Goal: Task Accomplishment & Management: Manage account settings

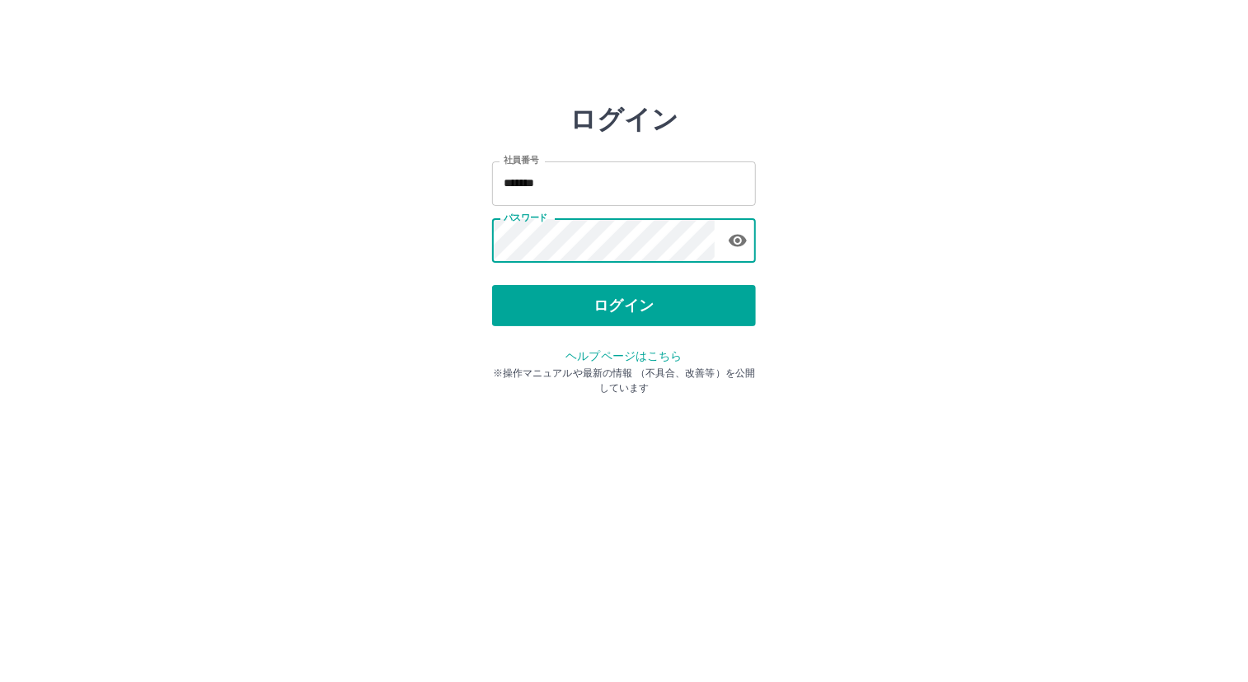
click at [1107, 368] on html "ログイン 社員番号 ******* 社員番号 パスワード パスワード ログイン ヘルプページはこちら ※操作マニュアルや最新の情報 （不具合、改善等）を公開し…" at bounding box center [624, 184] width 1248 height 368
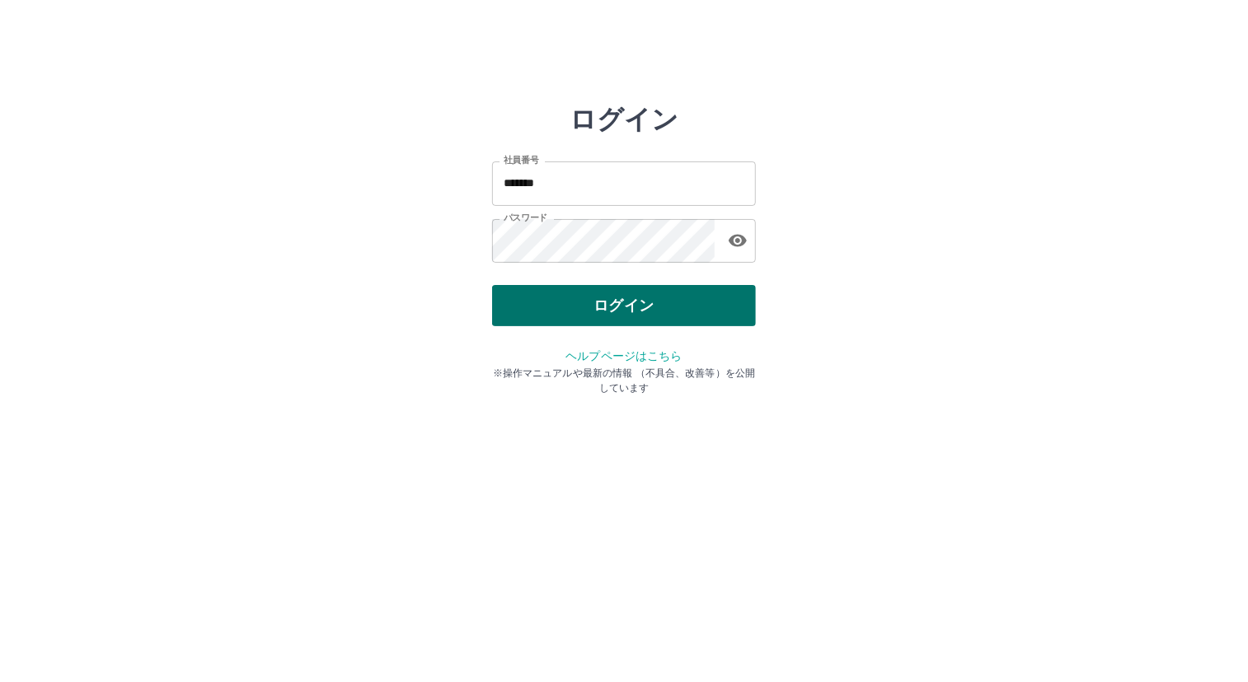
click at [653, 306] on button "ログイン" at bounding box center [624, 305] width 264 height 41
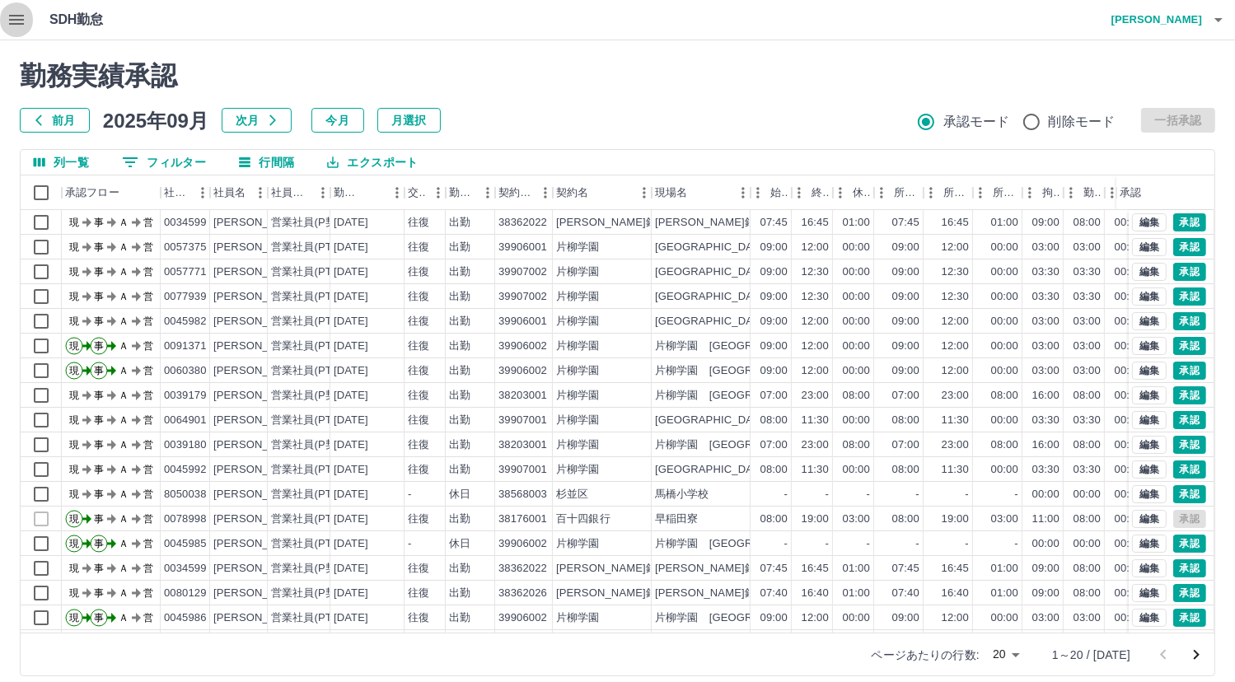
click at [16, 23] on icon "button" at bounding box center [16, 20] width 15 height 10
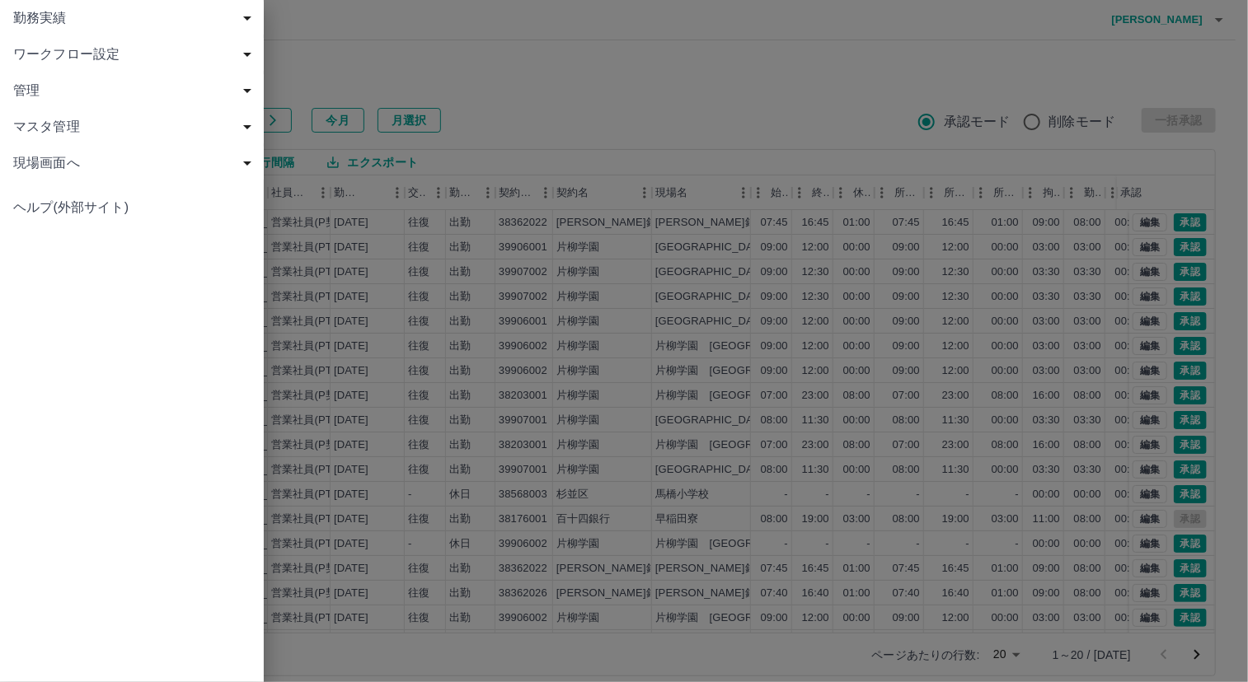
click at [24, 19] on span "勤務実績" at bounding box center [135, 18] width 244 height 20
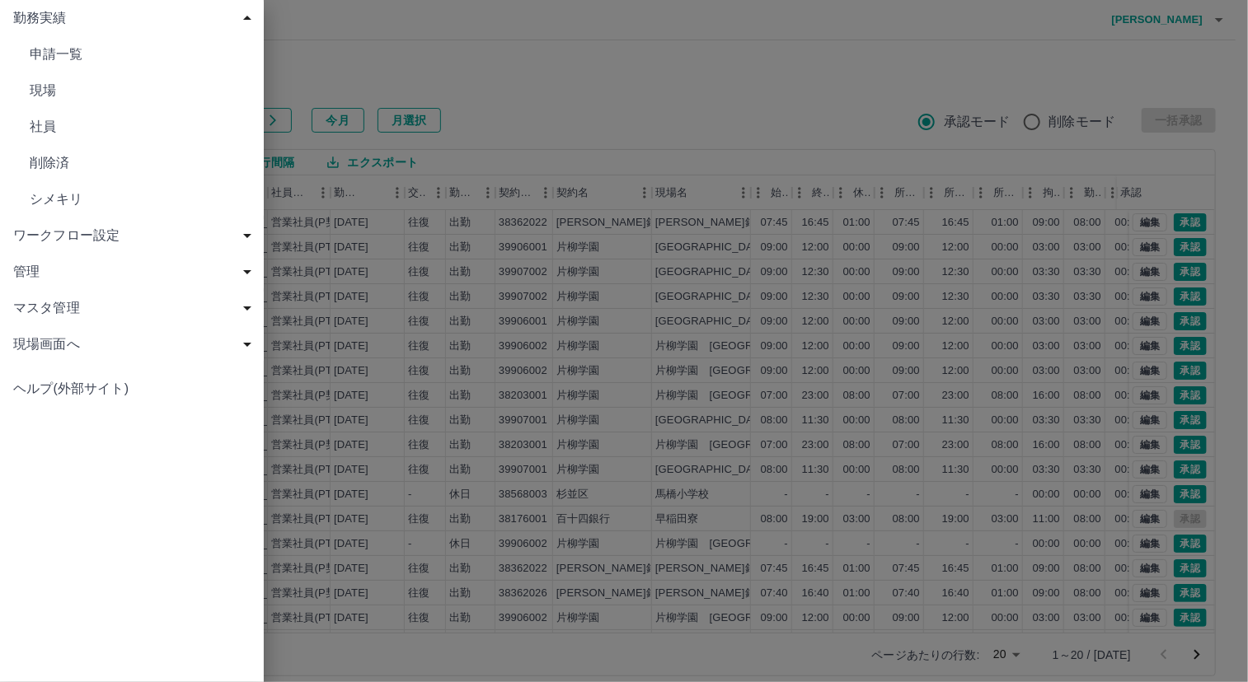
click at [58, 85] on span "現場" at bounding box center [140, 91] width 221 height 20
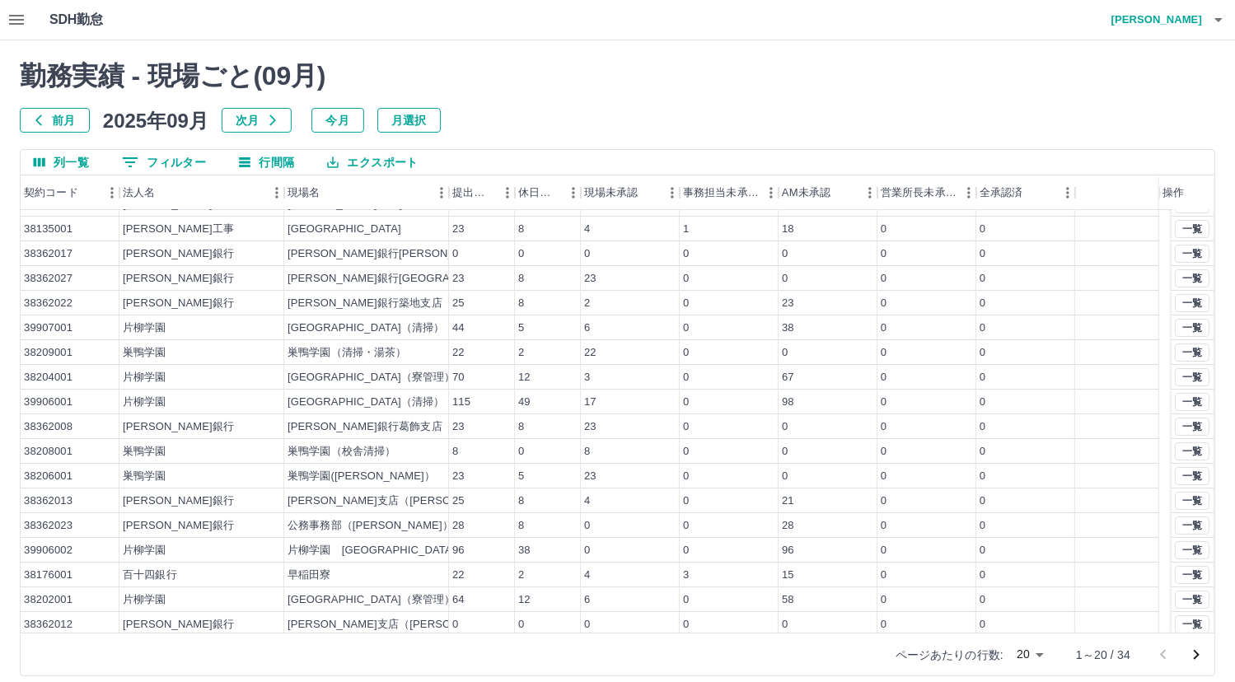
scroll to position [71, 0]
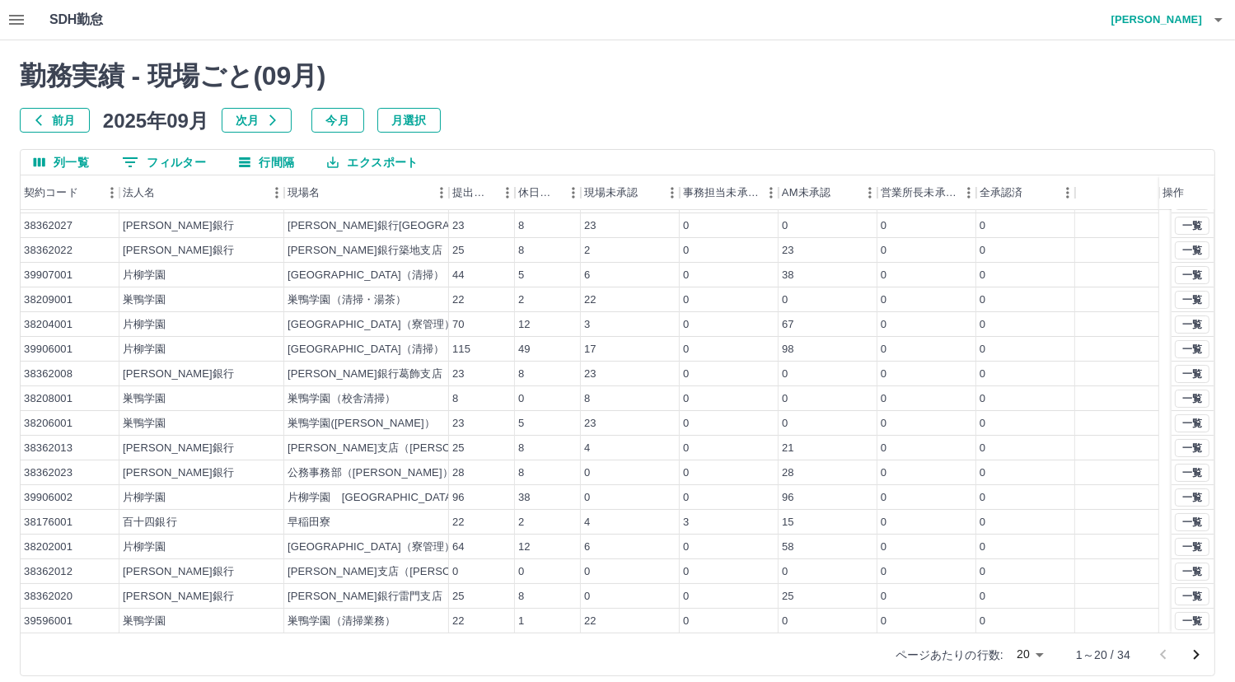
click at [1193, 655] on icon "次のページへ" at bounding box center [1197, 655] width 20 height 20
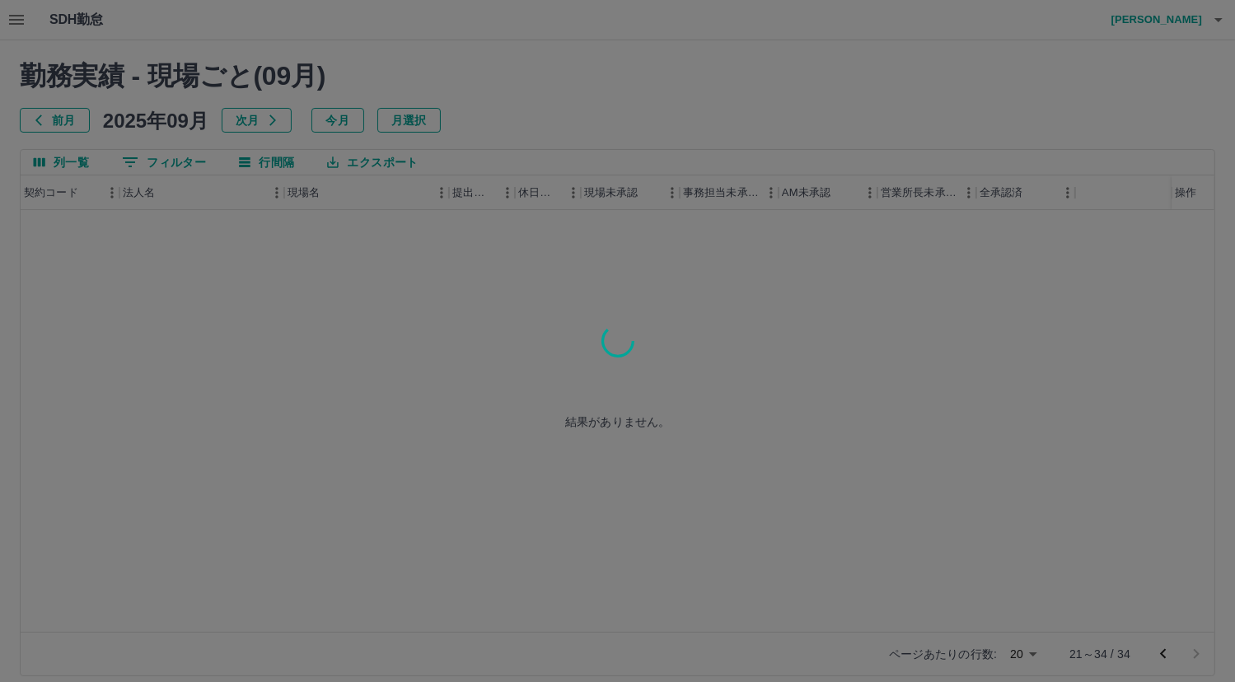
scroll to position [0, 0]
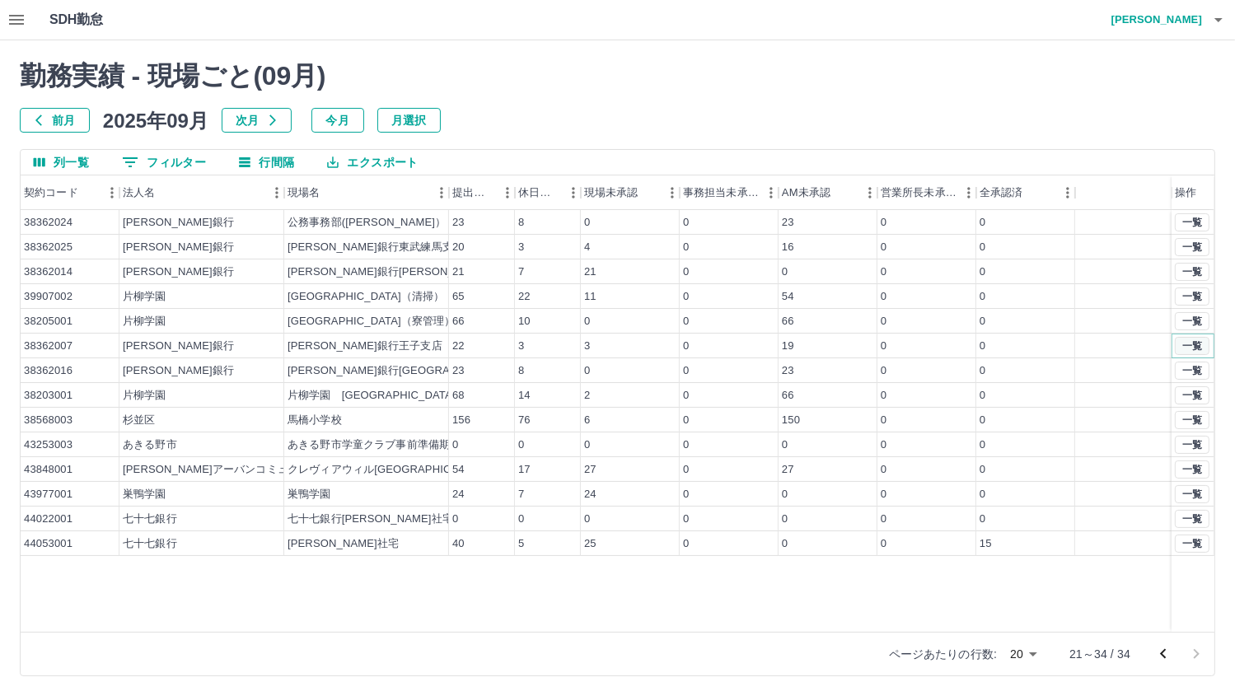
click at [1196, 340] on button "一覧" at bounding box center [1192, 346] width 35 height 18
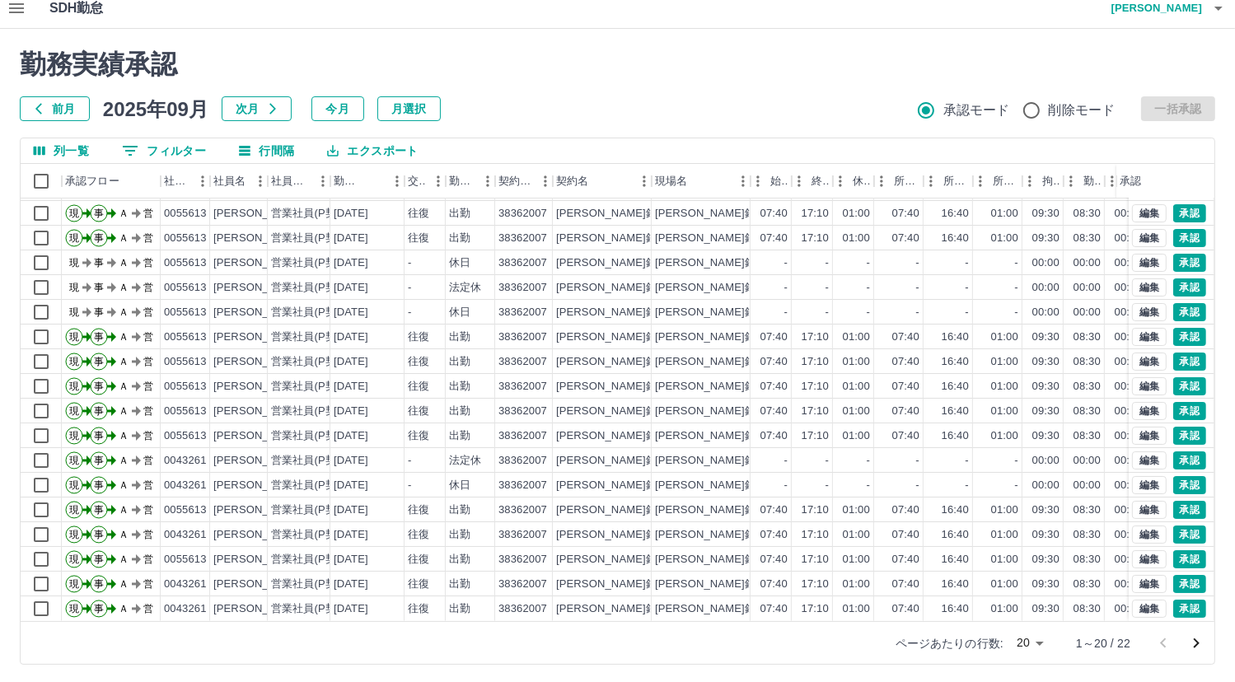
scroll to position [14, 0]
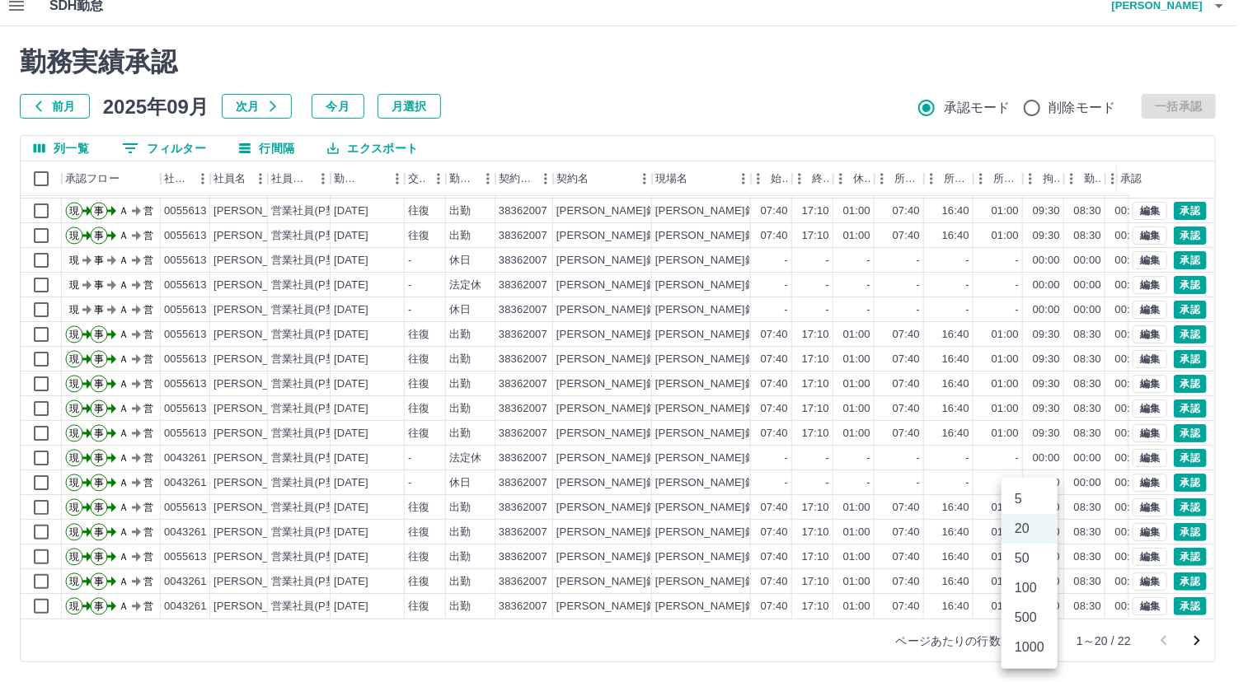
click at [1036, 638] on body "SDH勤怠 [PERSON_NAME] 勤務実績承認 前月 [DATE] 次月 今月 月選択 承認モード 削除モード 一括承認 列一覧 0 フィルター 行間隔…" at bounding box center [624, 334] width 1248 height 696
click at [1031, 551] on li "50" at bounding box center [1029, 559] width 56 height 30
type input "**"
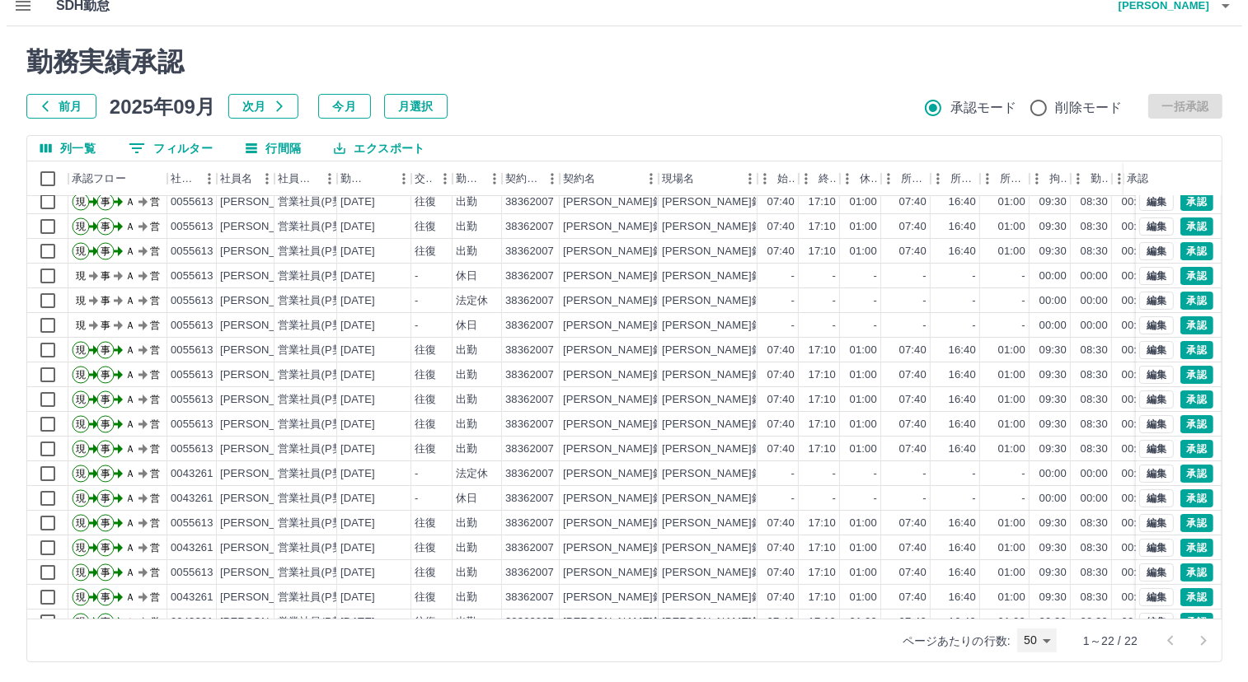
scroll to position [133, 0]
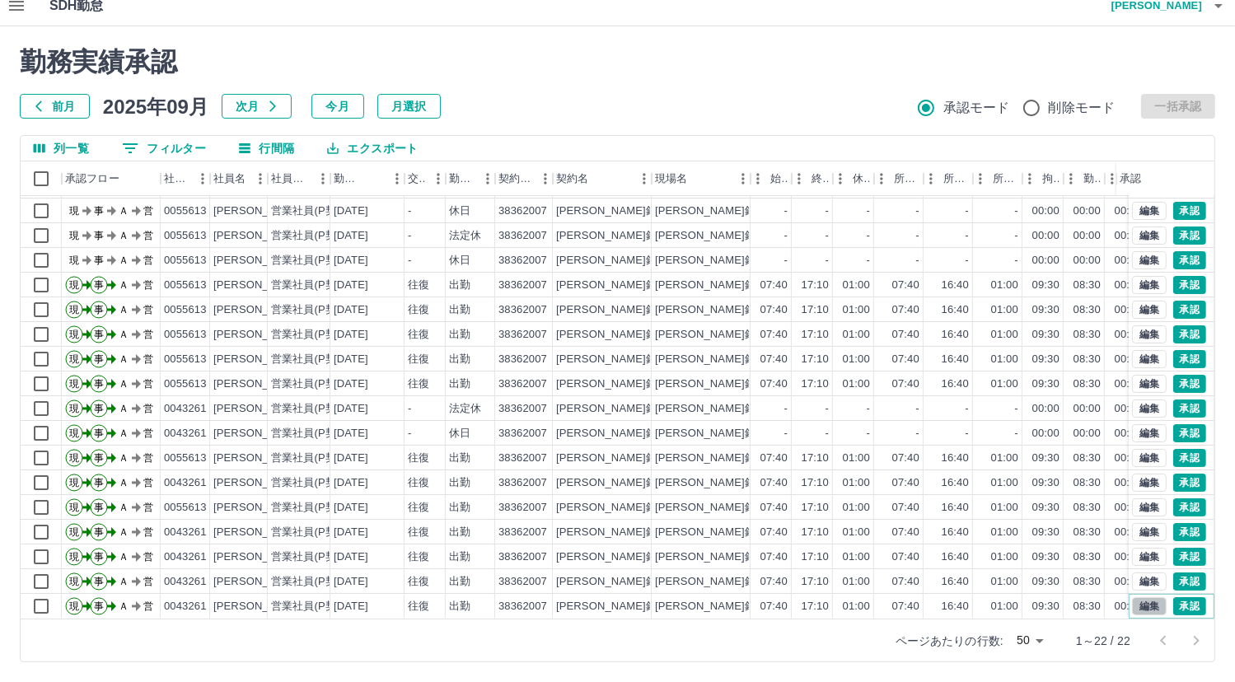
click at [1142, 597] on button "編集" at bounding box center [1149, 606] width 35 height 18
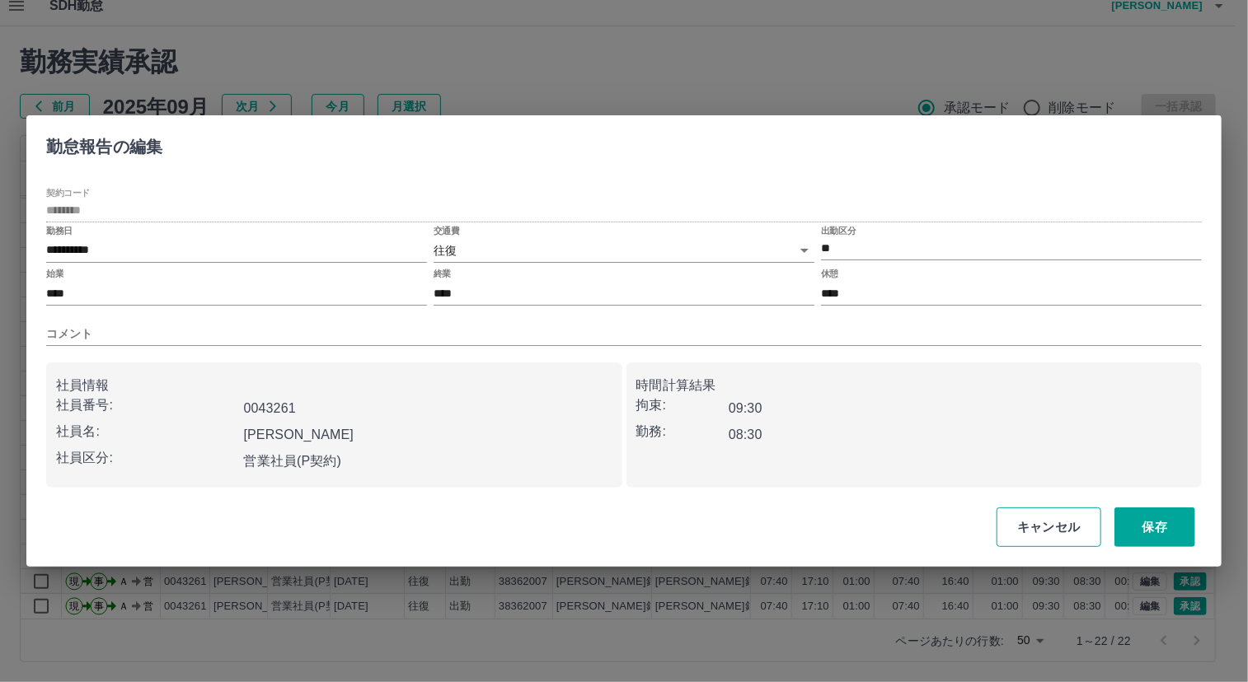
click at [1046, 531] on button "キャンセル" at bounding box center [1048, 528] width 105 height 40
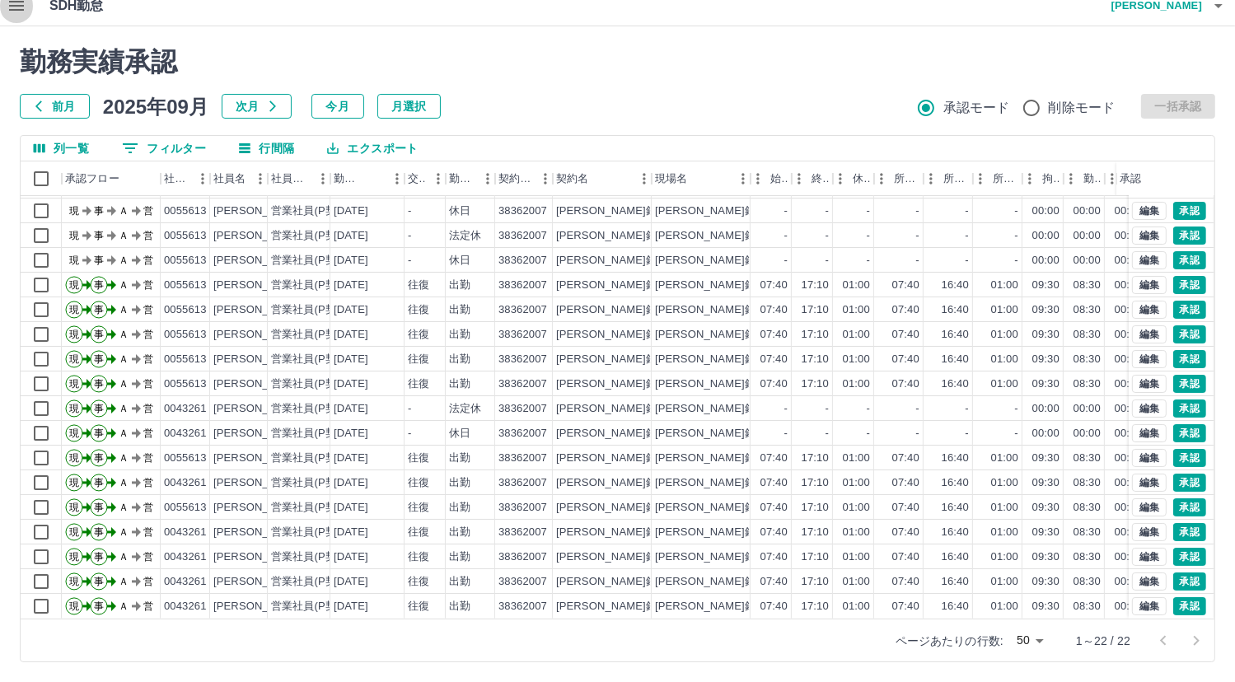
click at [26, 6] on button "button" at bounding box center [16, 6] width 33 height 40
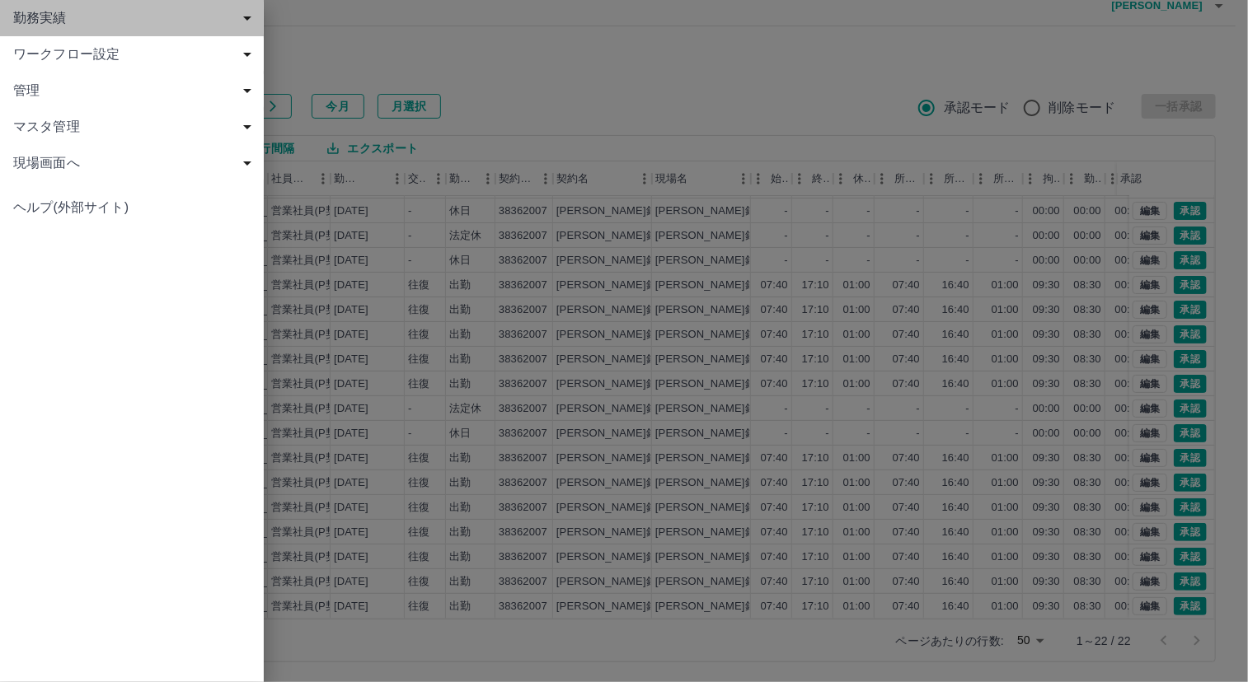
click at [38, 10] on span "勤務実績" at bounding box center [135, 18] width 244 height 20
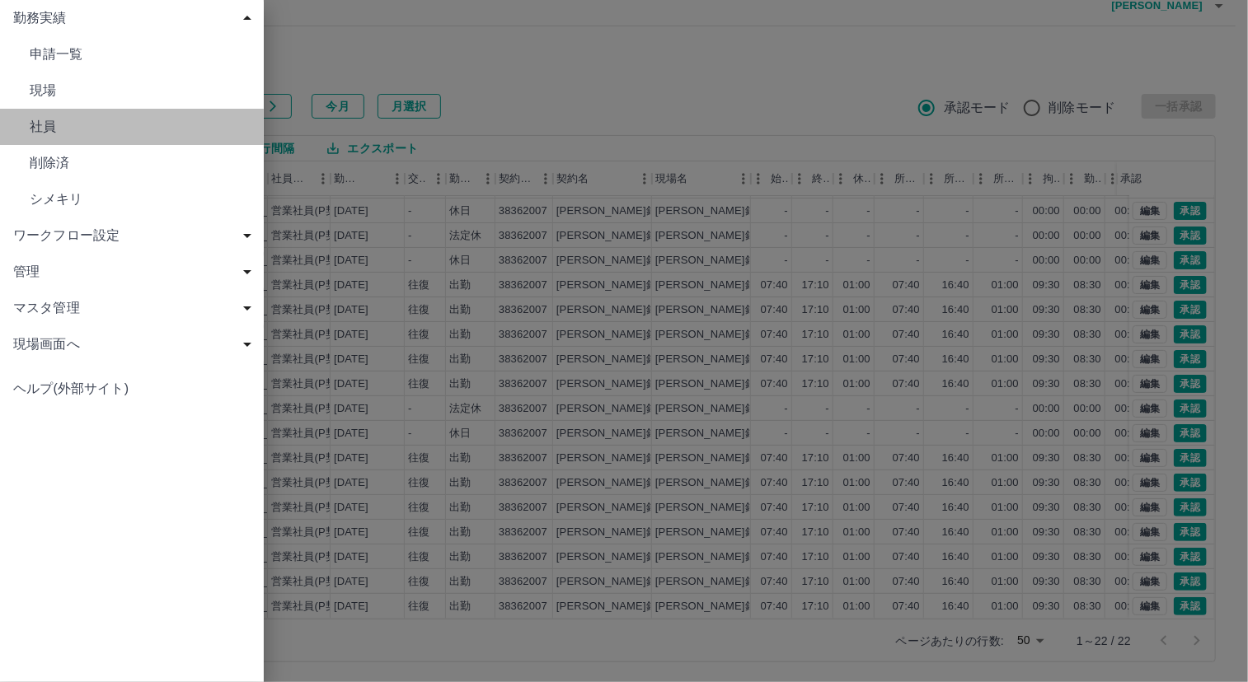
click at [102, 123] on span "社員" at bounding box center [140, 127] width 221 height 20
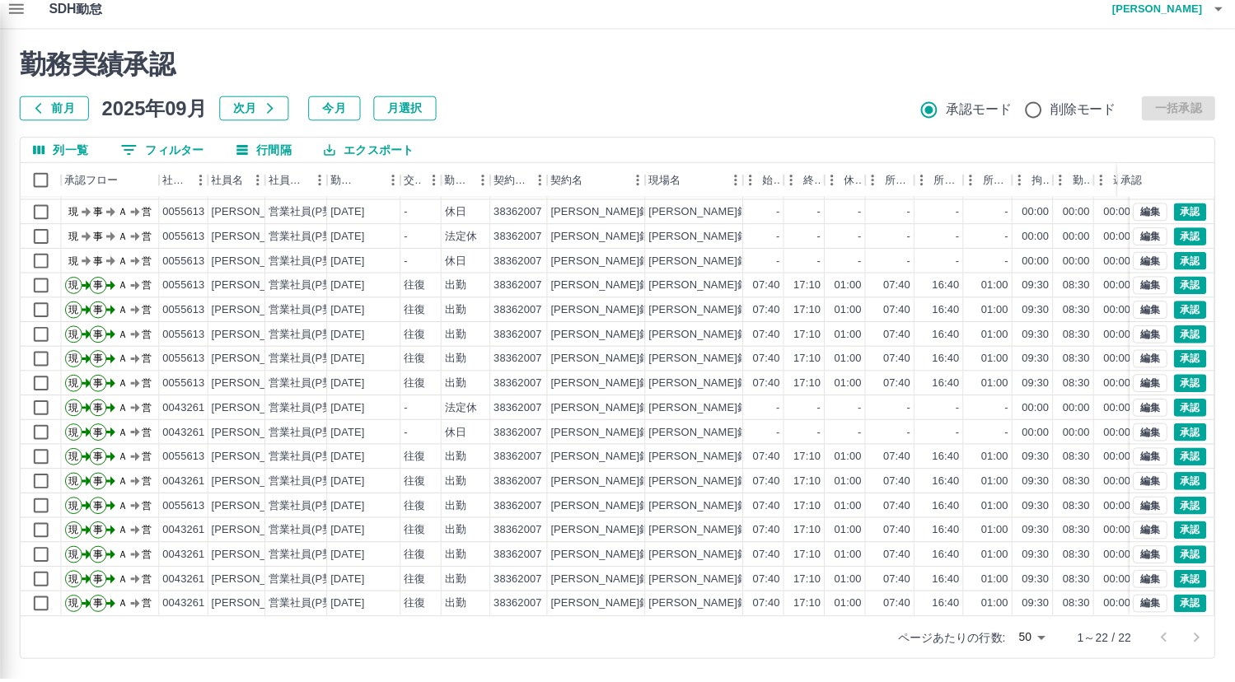
scroll to position [0, 0]
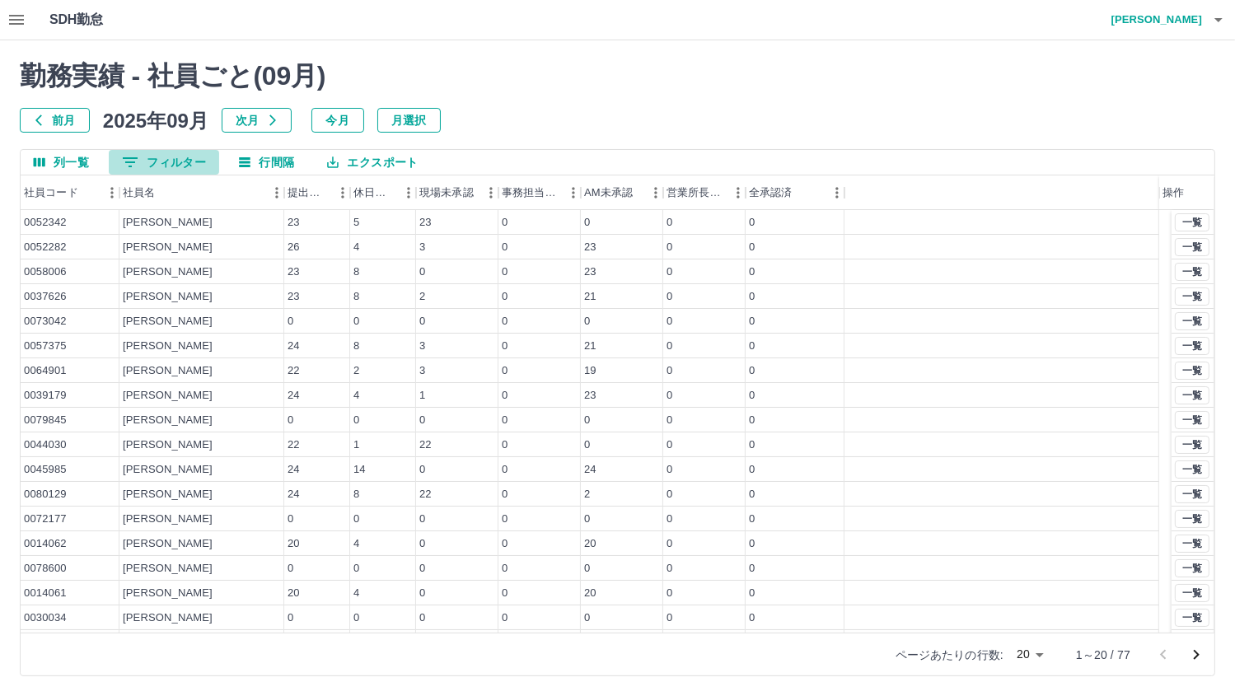
click at [140, 154] on button "0 フィルター" at bounding box center [164, 162] width 110 height 25
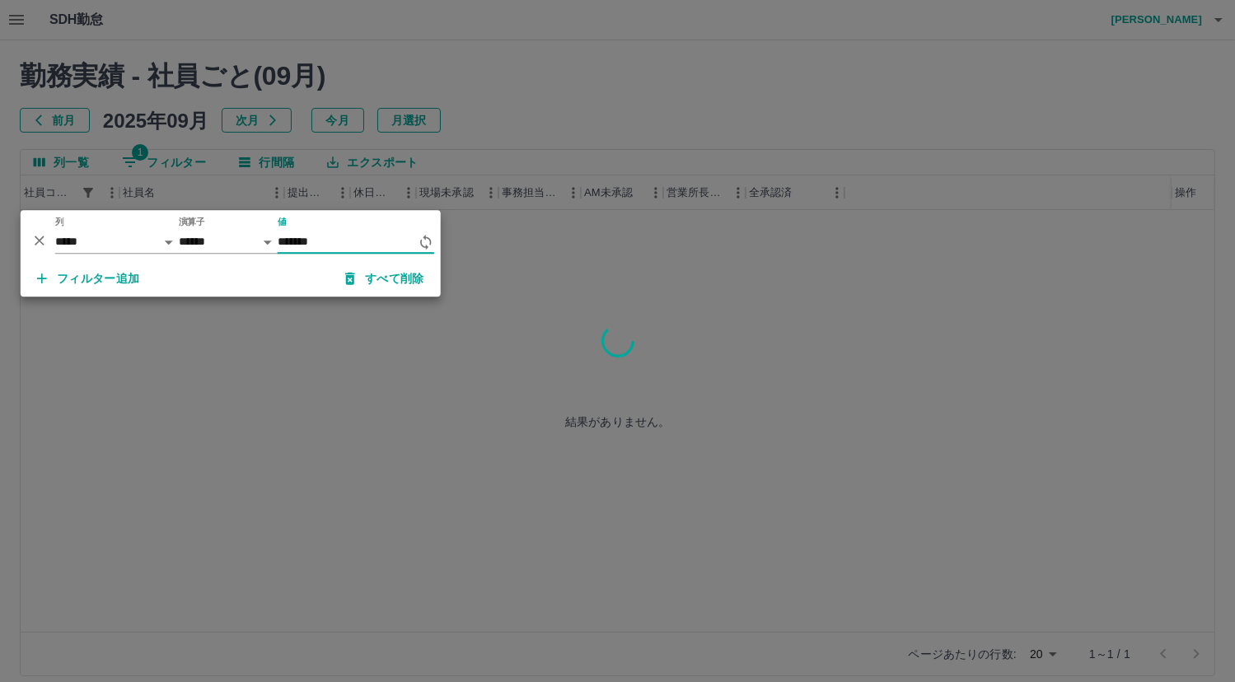
type input "*******"
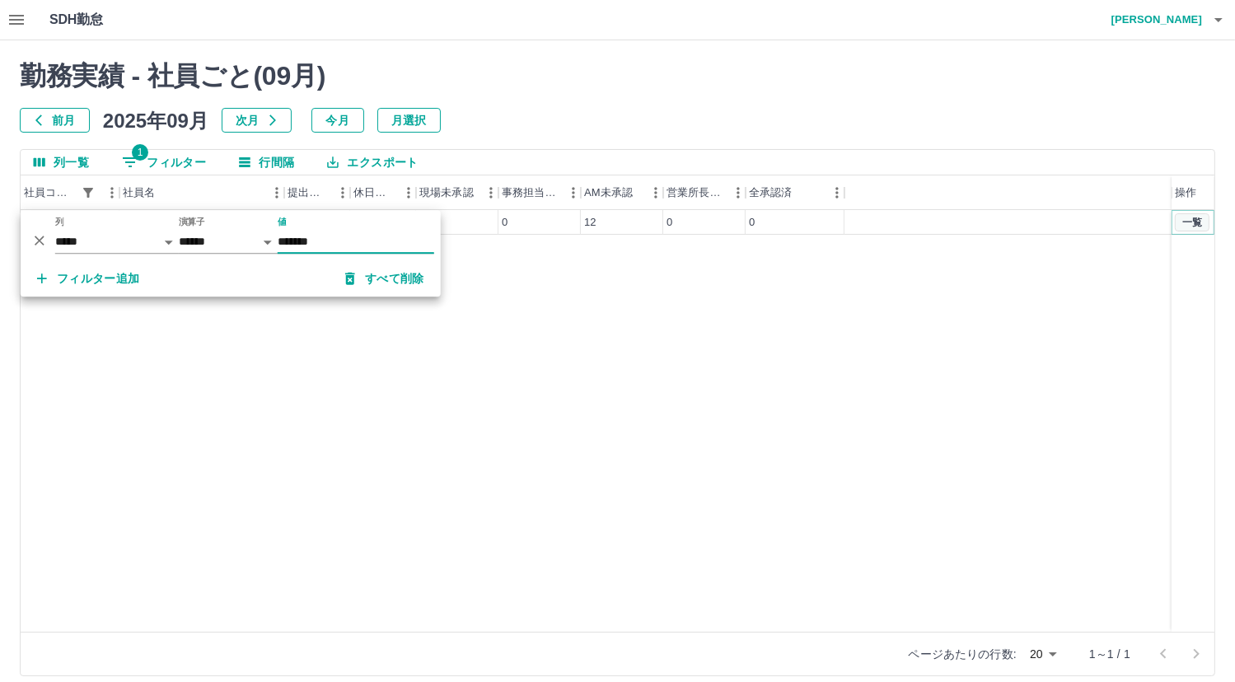
click at [1190, 222] on button "一覧" at bounding box center [1192, 222] width 35 height 18
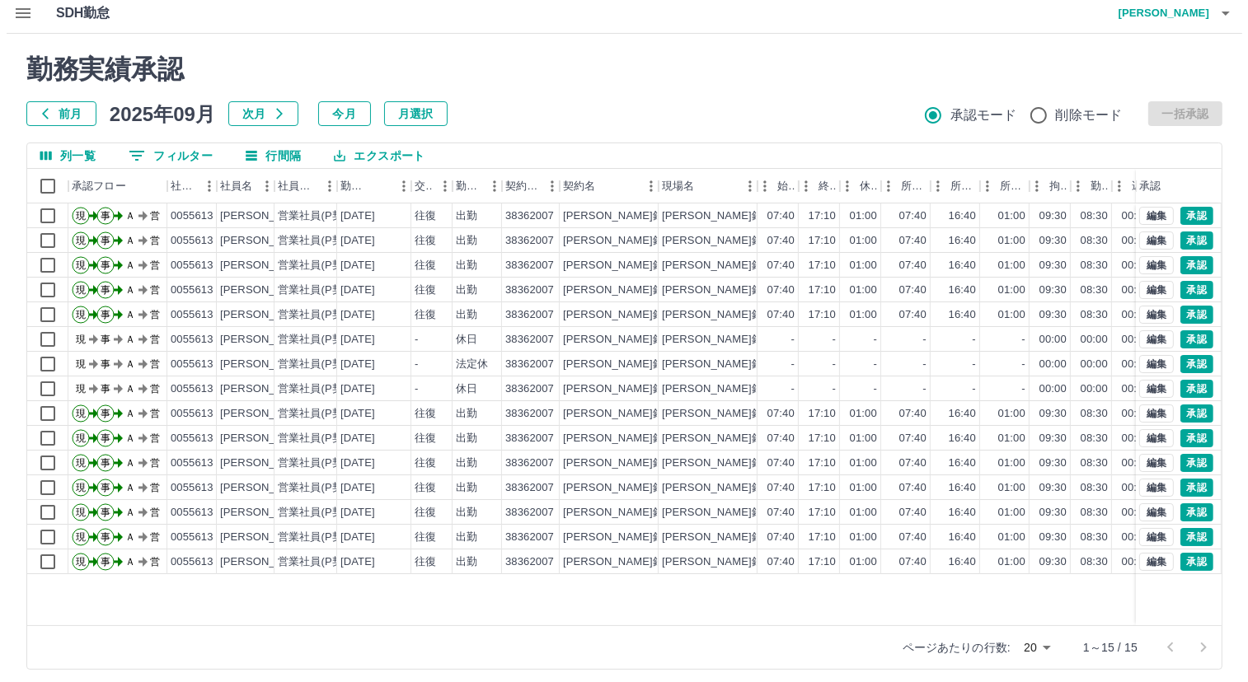
scroll to position [14, 0]
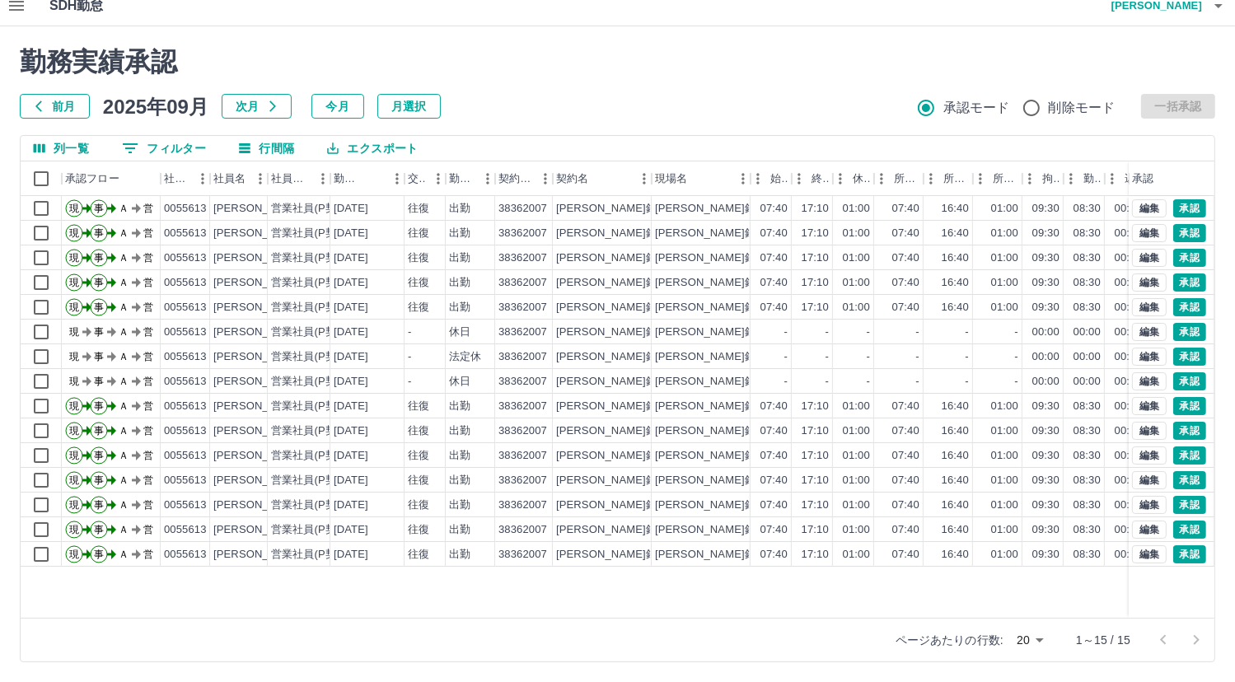
click at [22, 9] on icon "button" at bounding box center [16, 6] width 15 height 10
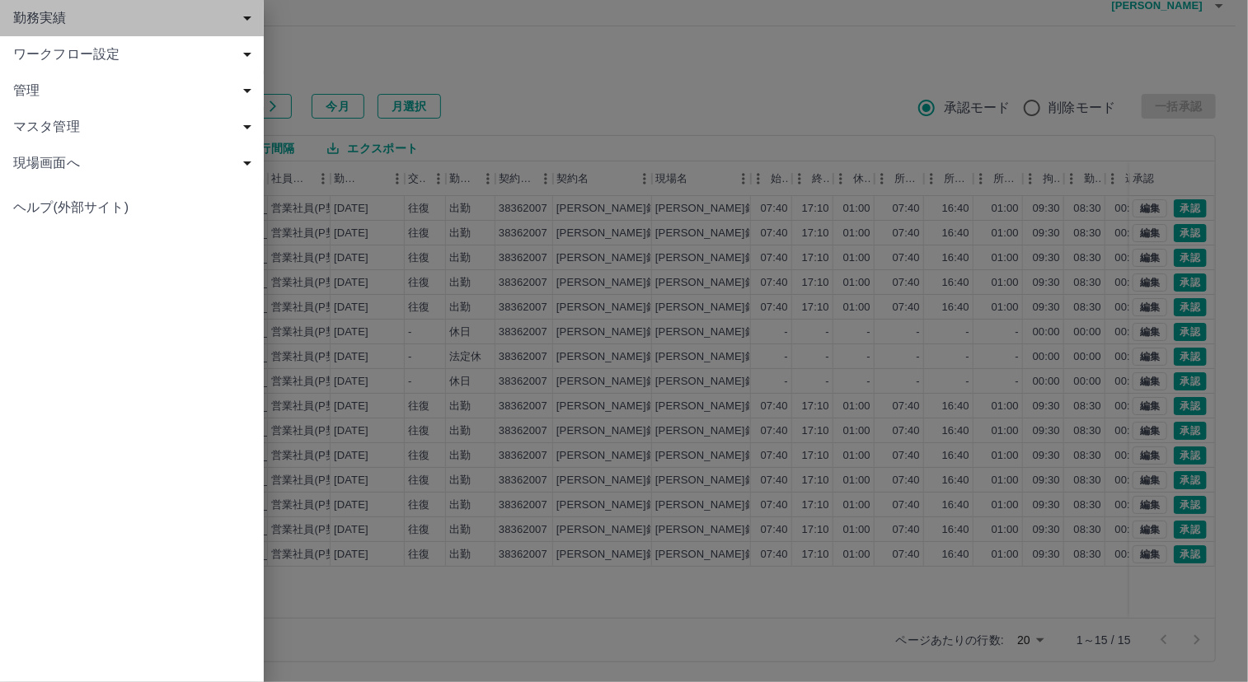
click at [134, 5] on div "勤務実績" at bounding box center [132, 18] width 264 height 36
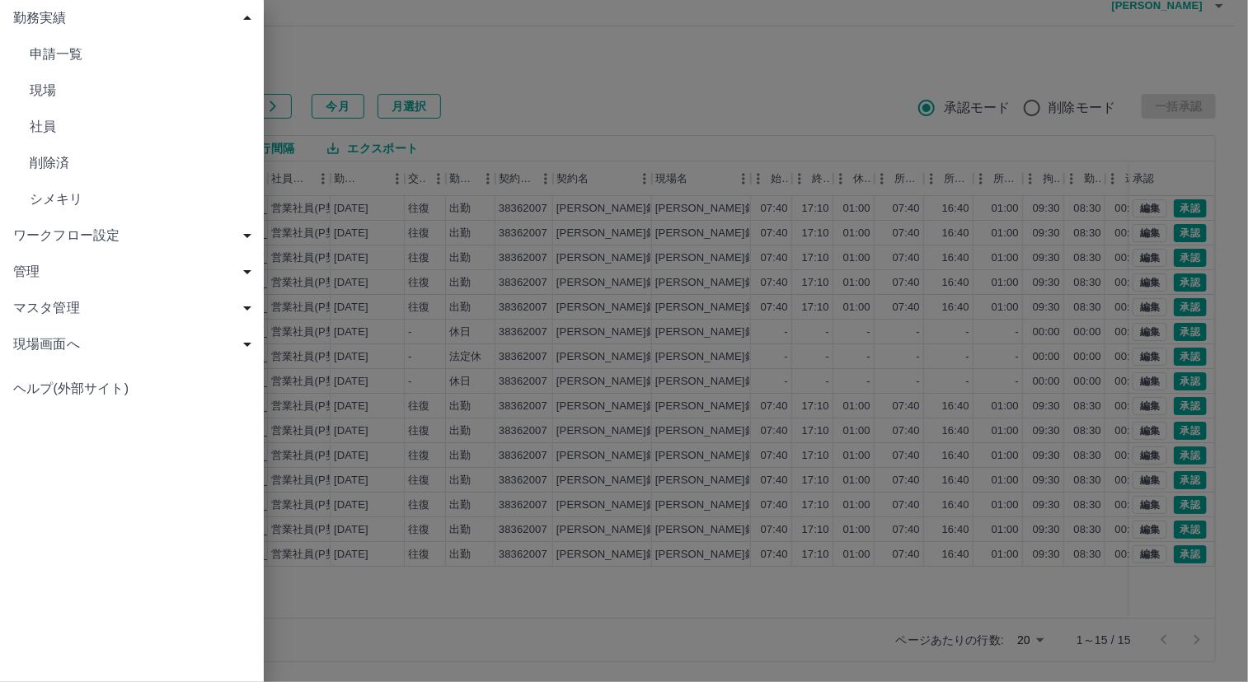
click at [686, 69] on div at bounding box center [624, 341] width 1248 height 682
